Goal: Task Accomplishment & Management: Manage account settings

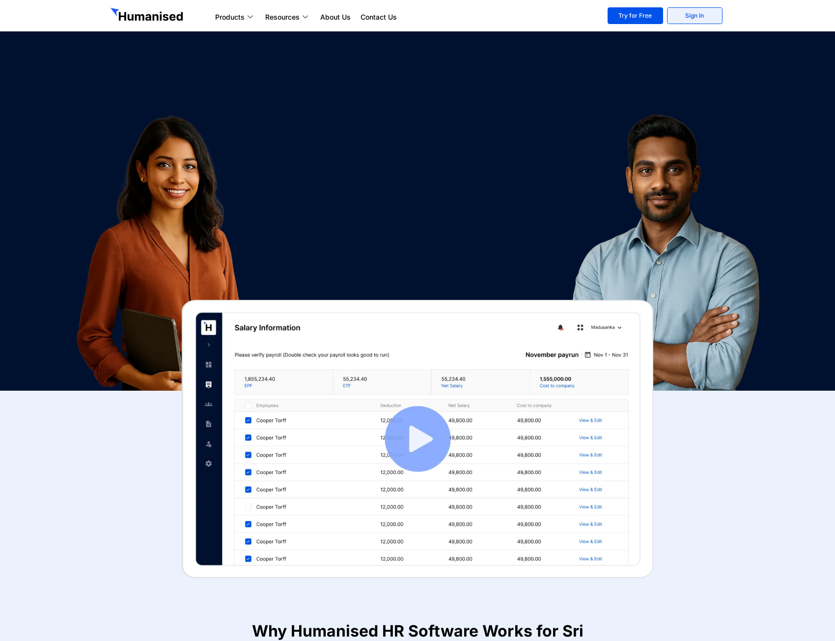
click at [711, 8] on link "Sign In" at bounding box center [694, 15] width 55 height 17
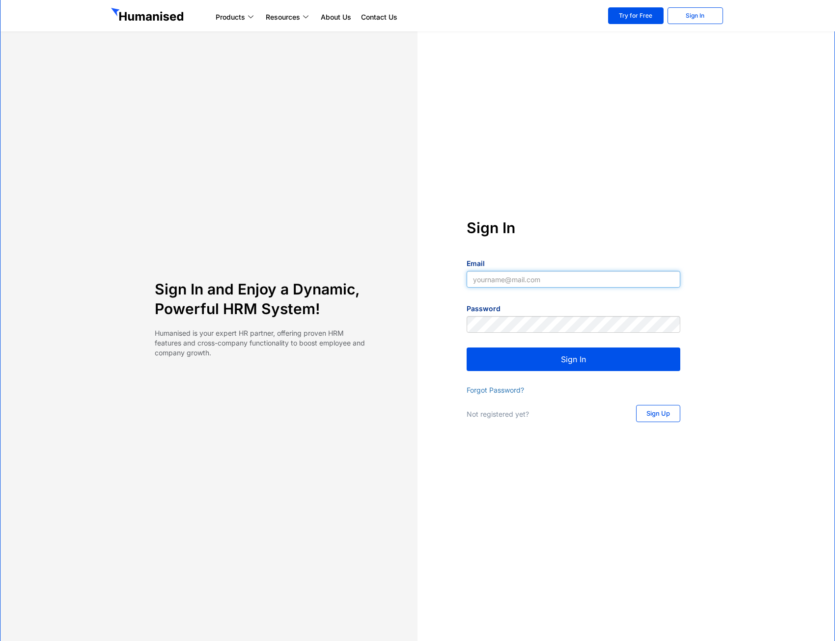
click at [561, 277] on input "Email" at bounding box center [573, 279] width 214 height 17
type input "[PERSON_NAME][EMAIL_ADDRESS][PERSON_NAME][DOMAIN_NAME]"
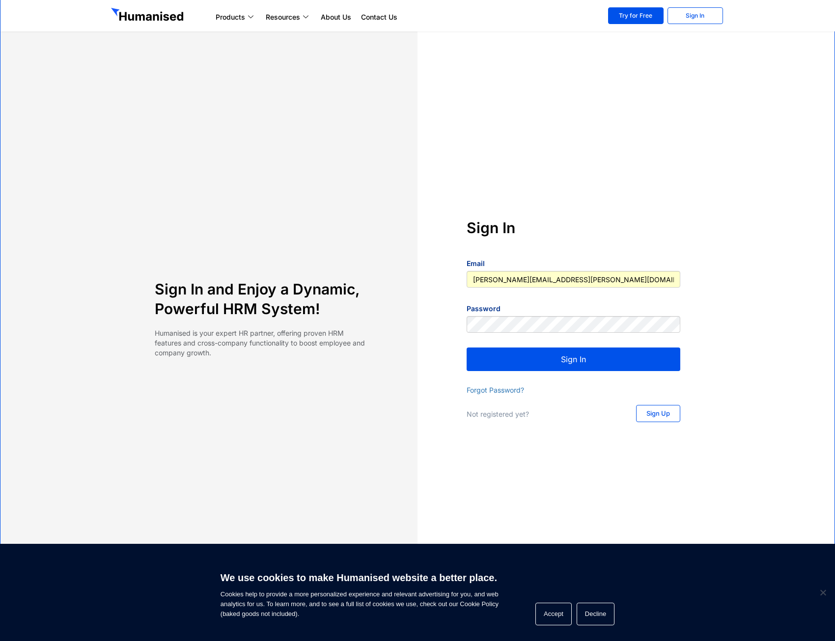
click at [589, 356] on button "Sign In" at bounding box center [573, 360] width 214 height 24
